Goal: Transaction & Acquisition: Subscribe to service/newsletter

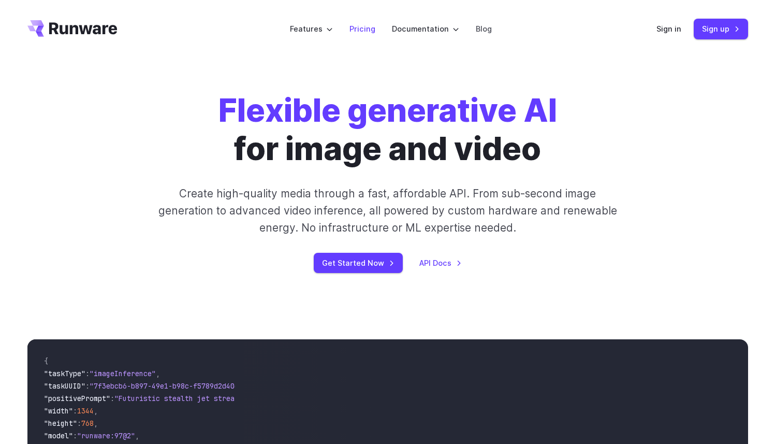
click at [362, 29] on link "Pricing" at bounding box center [362, 29] width 26 height 12
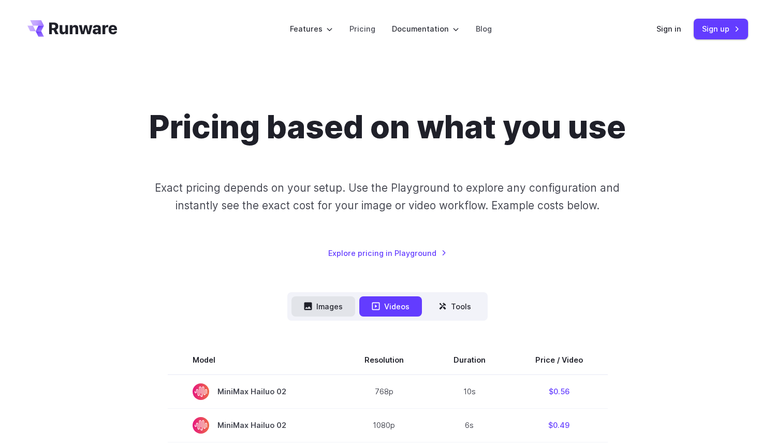
click at [330, 301] on button "Images" at bounding box center [323, 306] width 64 height 20
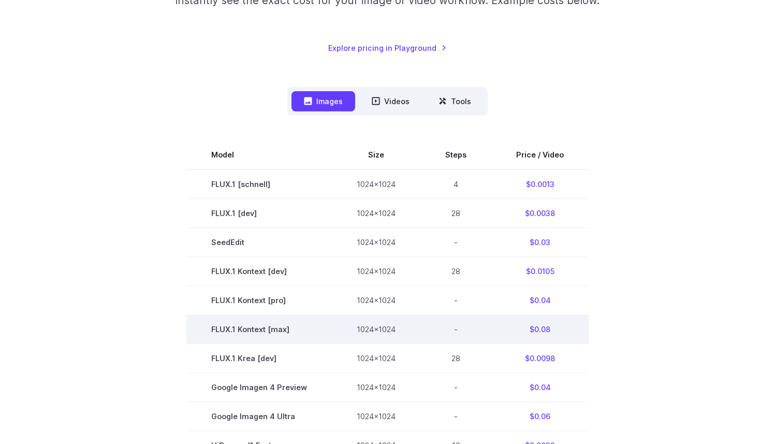
scroll to position [60, 0]
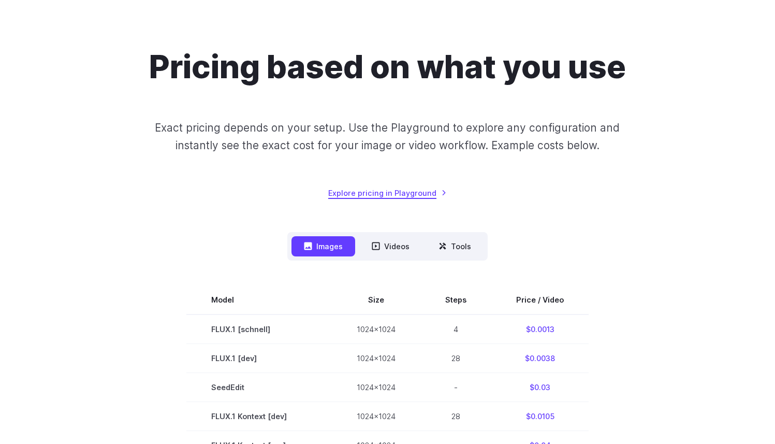
click at [403, 191] on link "Explore pricing in Playground" at bounding box center [387, 193] width 119 height 12
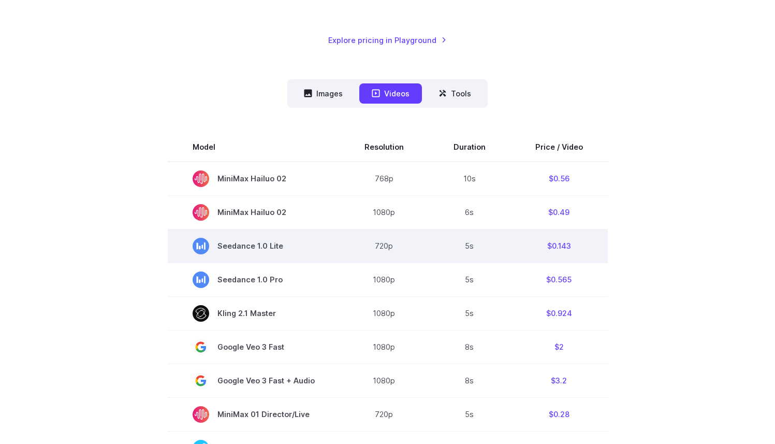
scroll to position [99, 0]
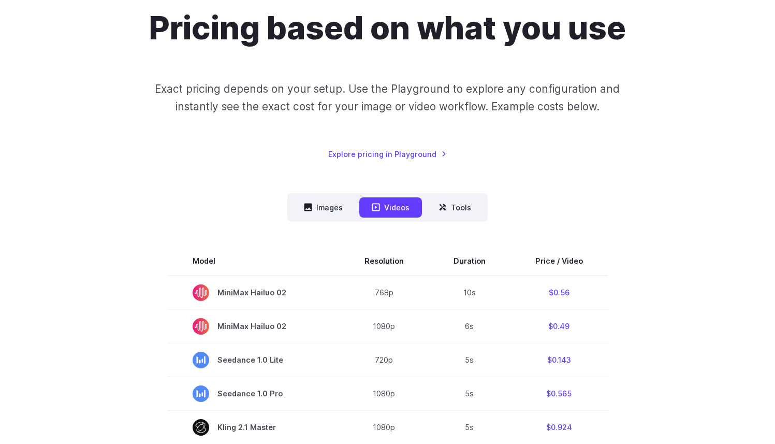
click at [482, 208] on nav "Images Videos Tools ****** ****** *****" at bounding box center [387, 207] width 200 height 28
click at [474, 209] on button "Tools" at bounding box center [454, 207] width 57 height 20
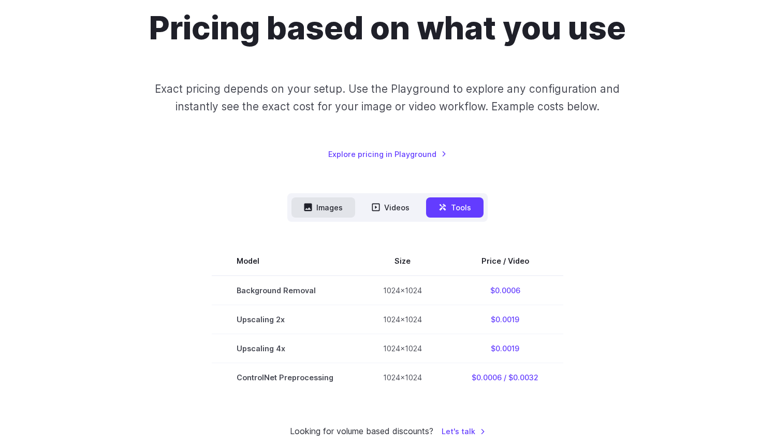
click at [315, 202] on button "Images" at bounding box center [323, 207] width 64 height 20
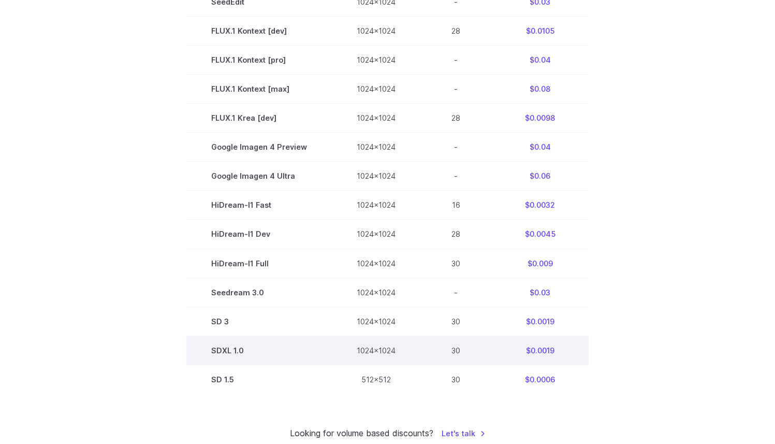
scroll to position [97, 0]
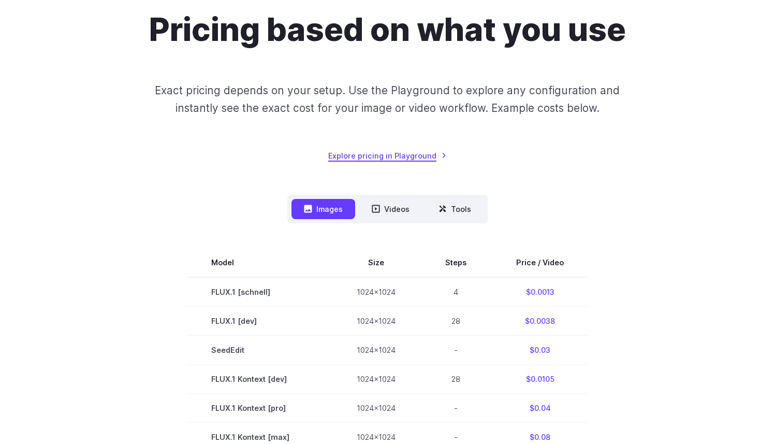
click at [397, 158] on link "Explore pricing in Playground" at bounding box center [387, 156] width 119 height 12
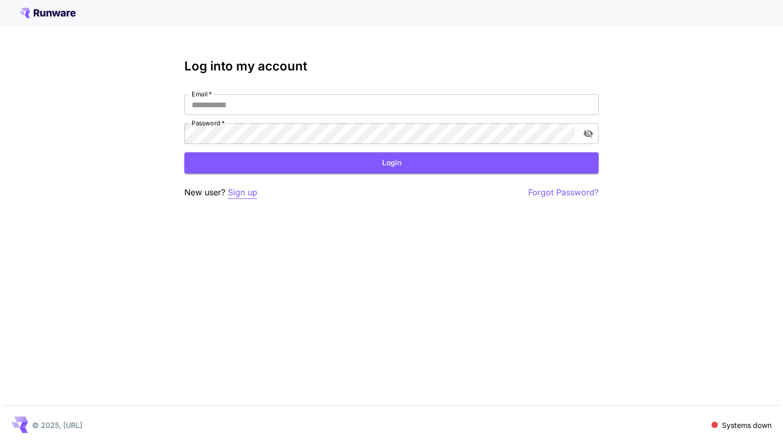
click at [248, 193] on p "Sign up" at bounding box center [243, 192] width 30 height 13
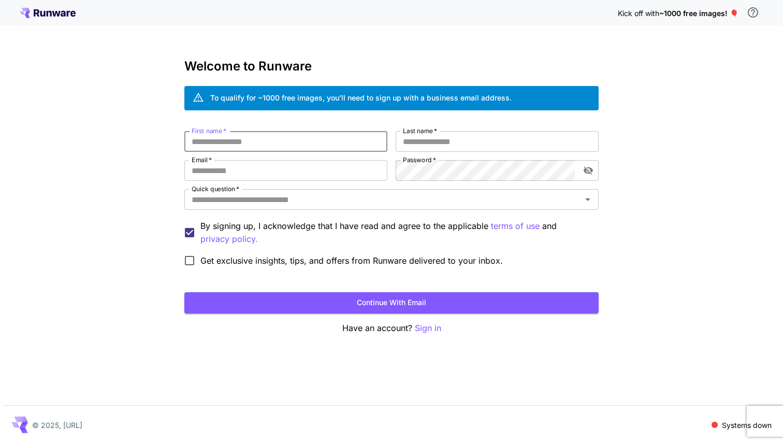
click at [251, 144] on input "First name   *" at bounding box center [285, 141] width 203 height 21
click at [250, 167] on input "Email   *" at bounding box center [285, 170] width 203 height 21
click at [256, 142] on input "First name   *" at bounding box center [285, 141] width 203 height 21
